Goal: Navigation & Orientation: Find specific page/section

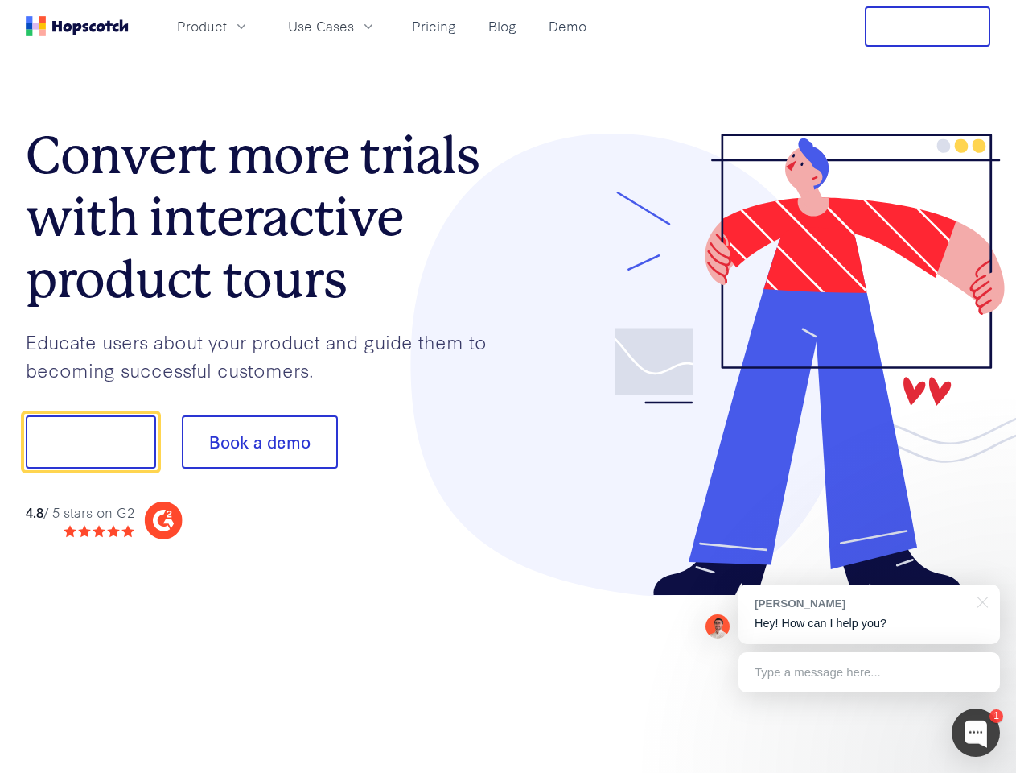
click at [509, 386] on div at bounding box center [750, 365] width 483 height 463
click at [227, 26] on span "Product" at bounding box center [202, 26] width 50 height 20
click at [354, 26] on span "Use Cases" at bounding box center [321, 26] width 66 height 20
click at [928, 27] on button "Free Trial" at bounding box center [928, 26] width 126 height 40
click at [90, 442] on button "Show me!" at bounding box center [91, 441] width 130 height 53
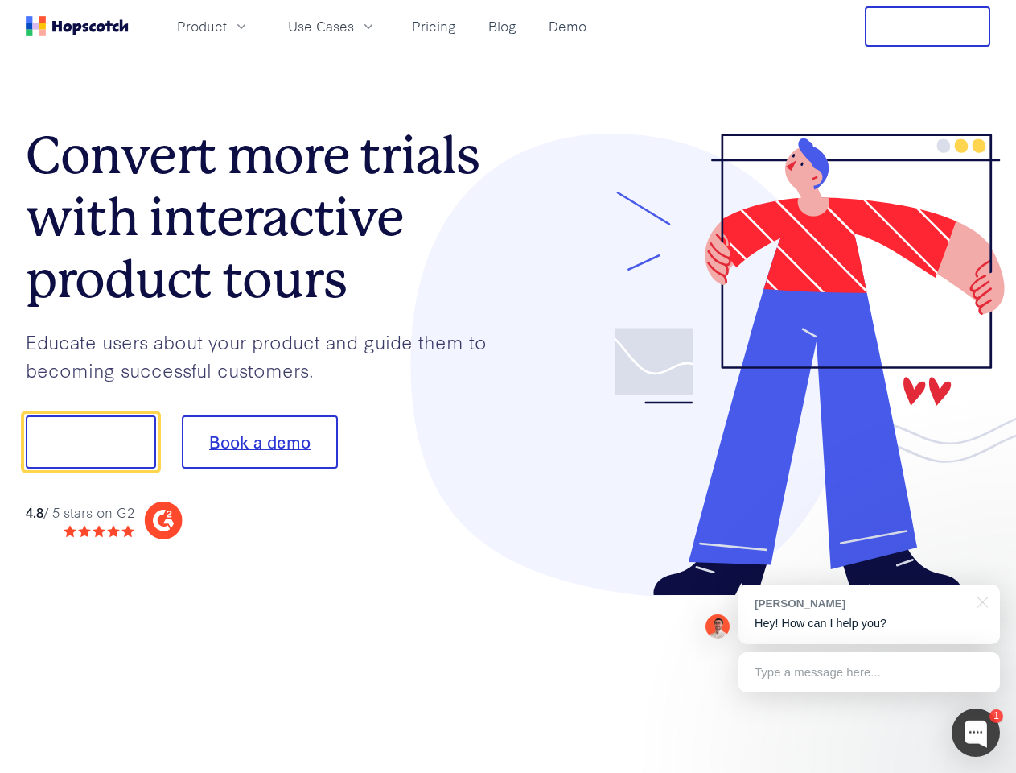
click at [259, 442] on button "Book a demo" at bounding box center [260, 441] width 156 height 53
click at [976, 732] on div at bounding box center [976, 732] width 48 height 48
click at [869, 614] on div "[PERSON_NAME] Hey! How can I help you?" at bounding box center [870, 614] width 262 height 60
click at [980, 600] on div at bounding box center [850, 439] width 302 height 537
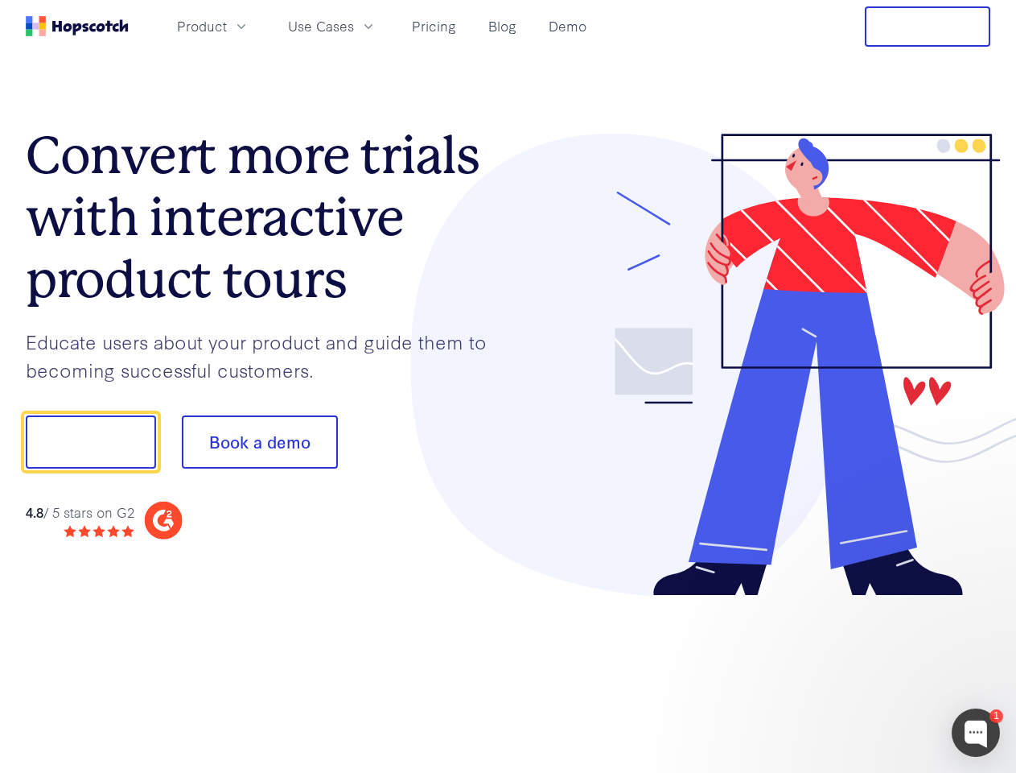
click at [869, 672] on div at bounding box center [850, 547] width 302 height 321
